Goal: Task Accomplishment & Management: Use online tool/utility

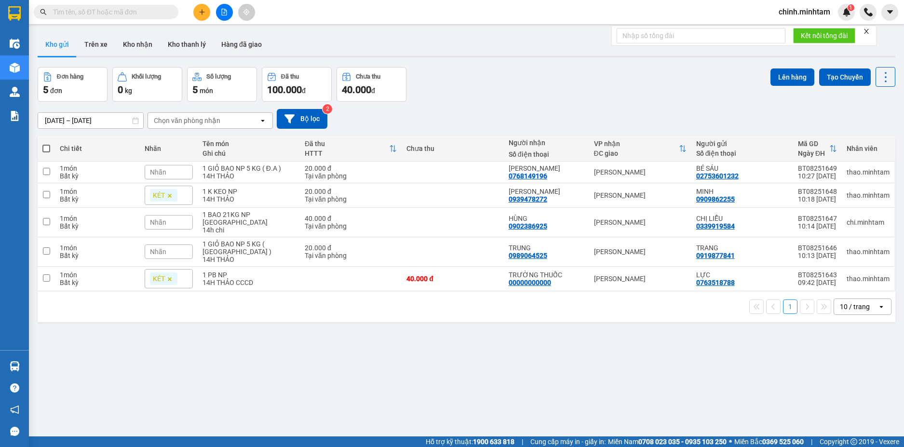
click at [142, 13] on input "text" at bounding box center [110, 12] width 114 height 11
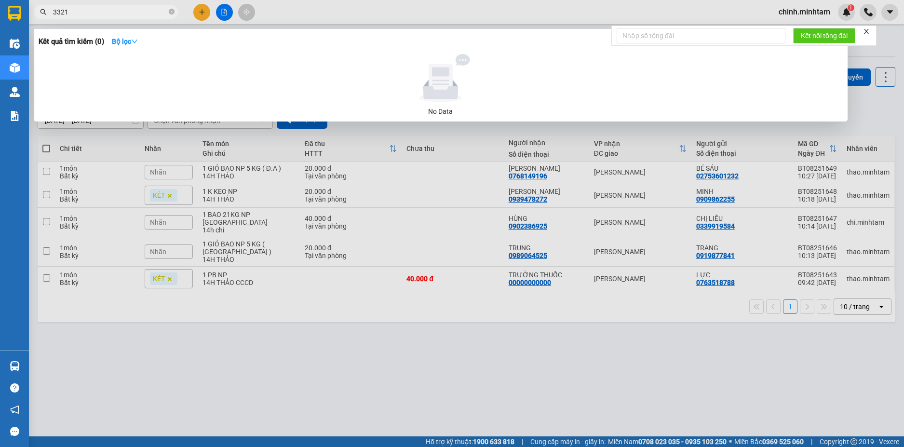
type input "3321"
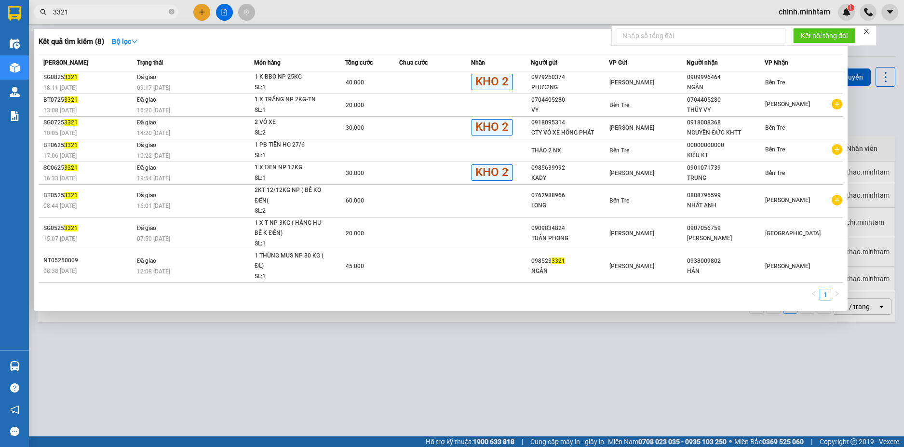
click at [166, 68] on th "Trạng thái" at bounding box center [194, 62] width 120 height 17
click at [166, 80] on td "Đã giao 09:17 - 14/08" at bounding box center [194, 82] width 120 height 23
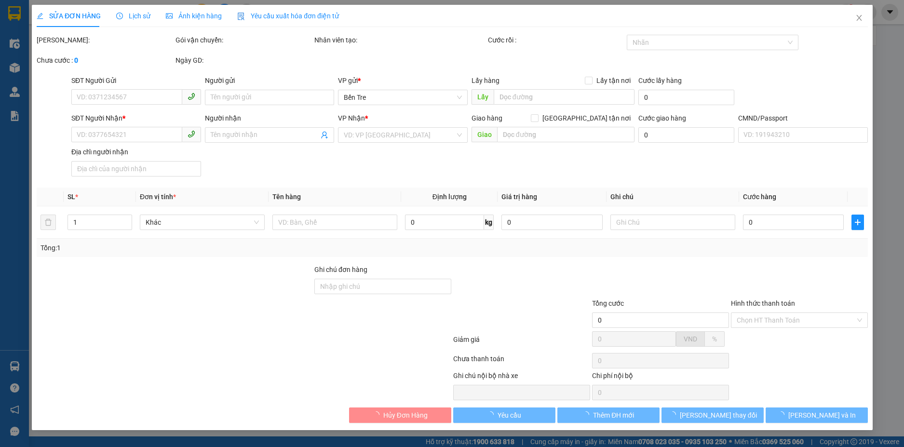
type input "0979250374"
type input "PHƯƠNG"
type input "0909996464"
type input "NGÂN"
type input "TÂN"
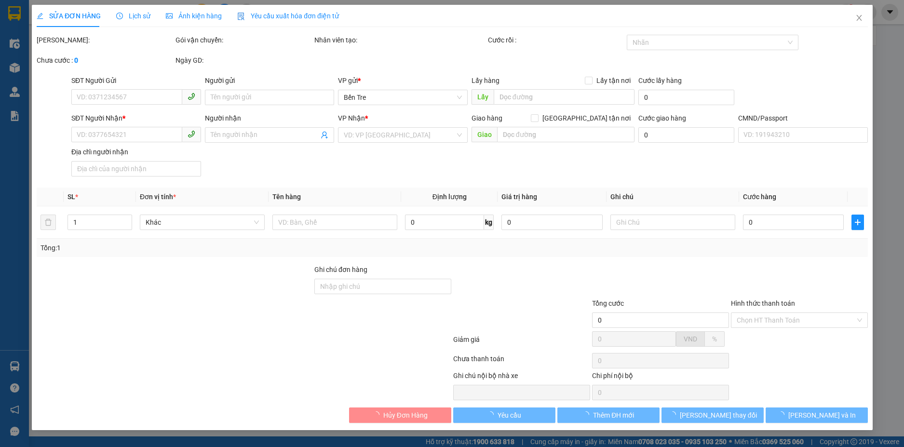
type input "40.000"
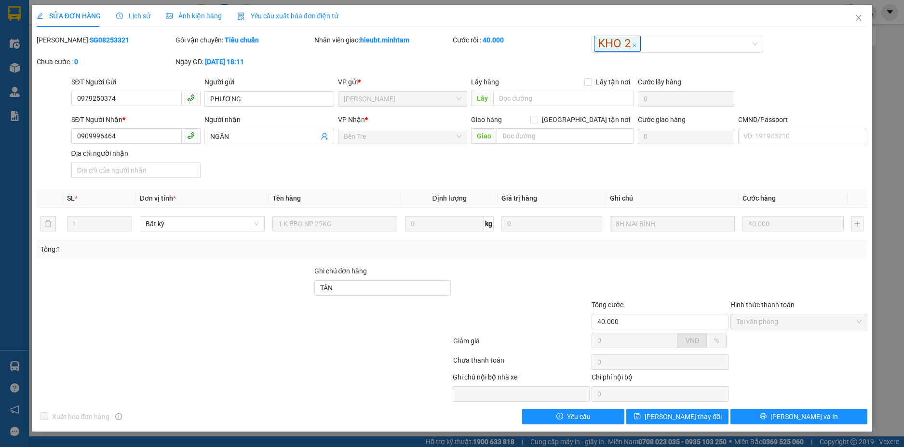
click at [140, 13] on span "Lịch sử" at bounding box center [133, 16] width 34 height 8
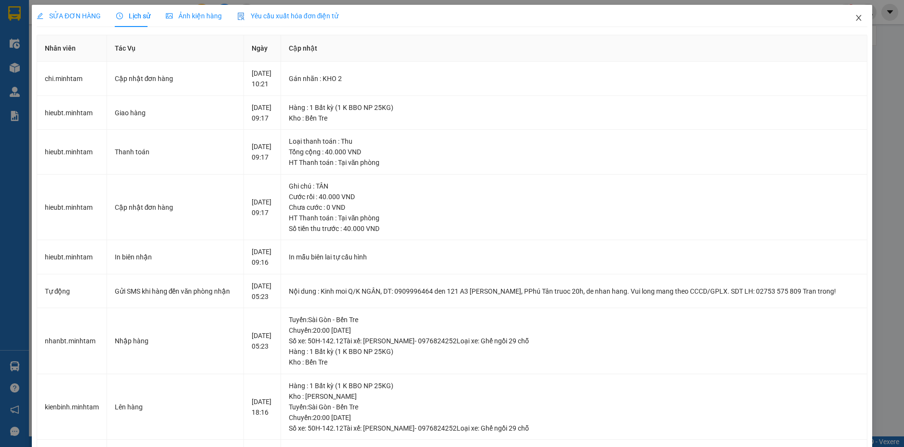
click at [855, 19] on icon "close" at bounding box center [859, 18] width 8 height 8
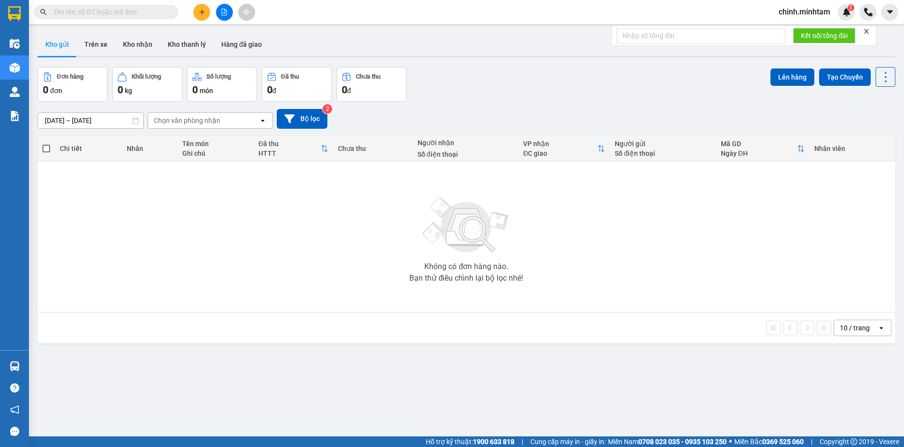
click at [361, 66] on div "ver 1.8.138 Kho gửi Trên xe Kho nhận Kho thanh [PERSON_NAME] đã giao Đơn hàng 0…" at bounding box center [466, 252] width 865 height 447
